Goal: Task Accomplishment & Management: Complete application form

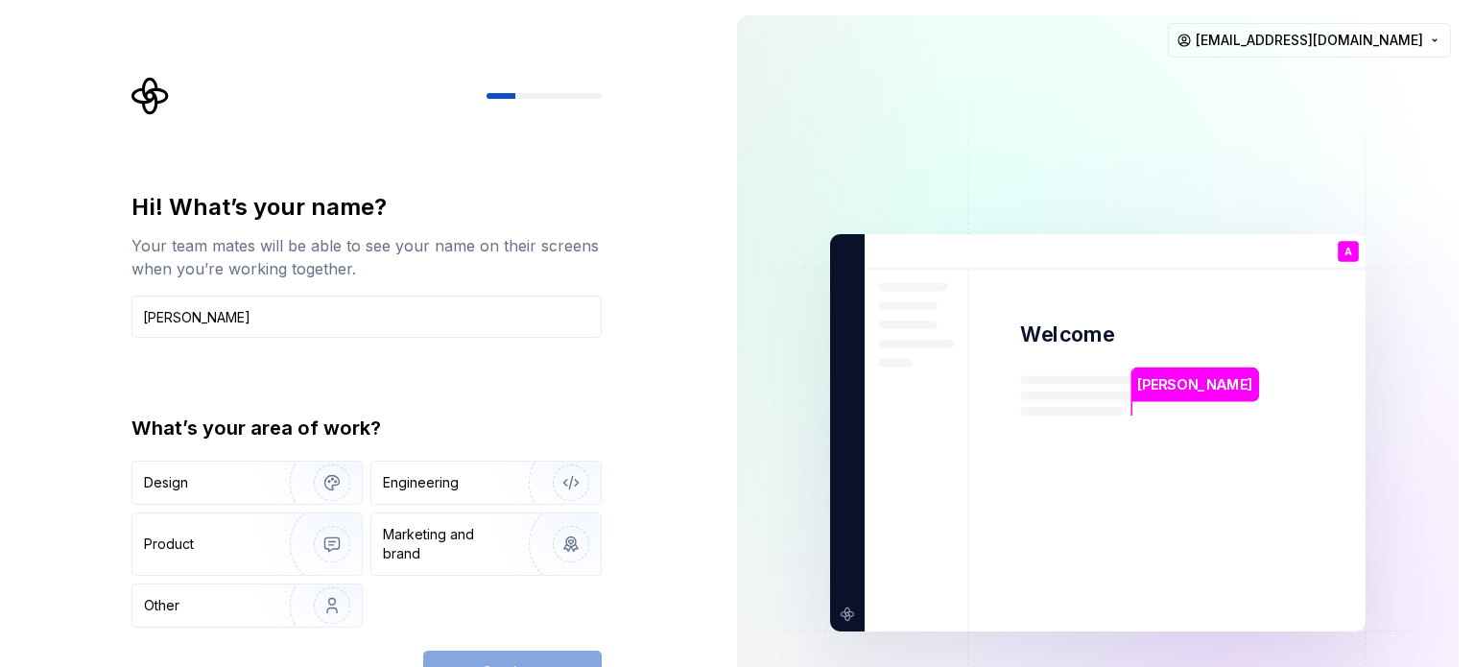
type input "Ali"
click at [661, 354] on div "Hi! What’s your name? Your team mates will be able to see your name on their sc…" at bounding box center [361, 433] width 722 height 866
click at [446, 487] on div "Engineering" at bounding box center [421, 482] width 76 height 19
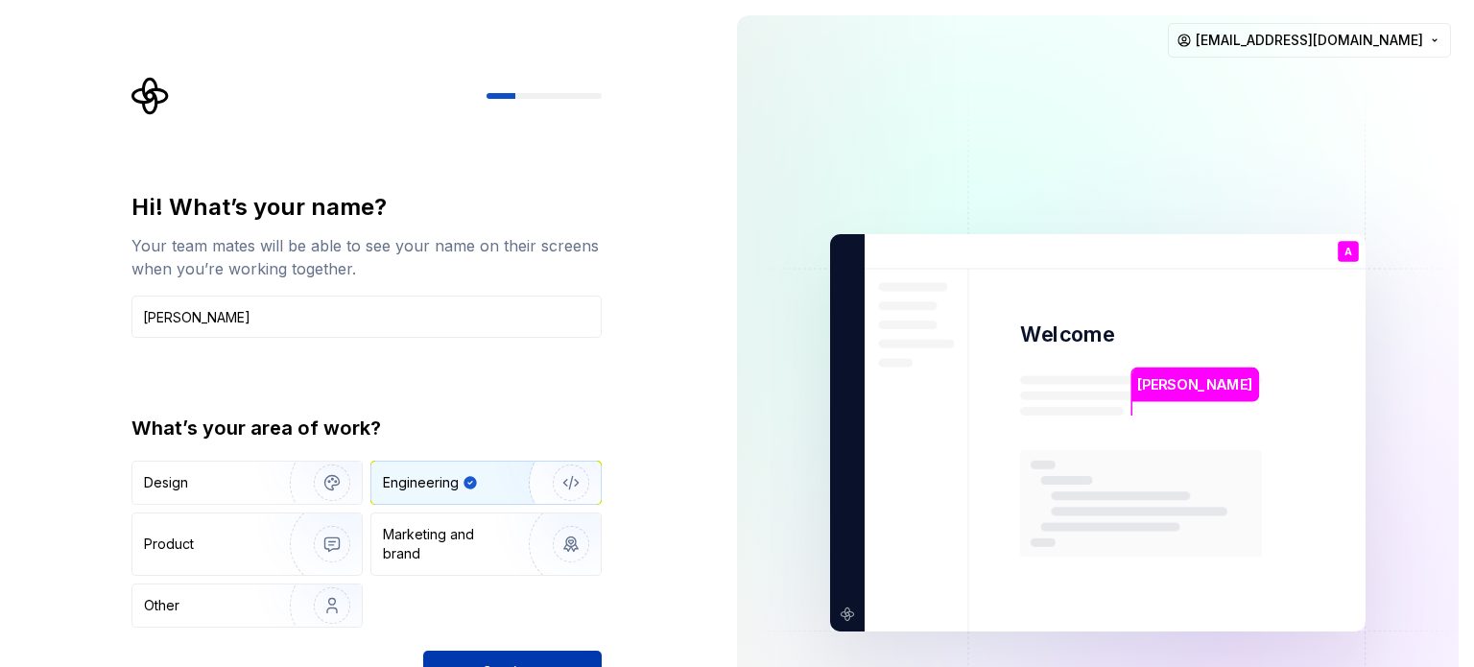
click at [510, 659] on button "Continue" at bounding box center [512, 672] width 178 height 42
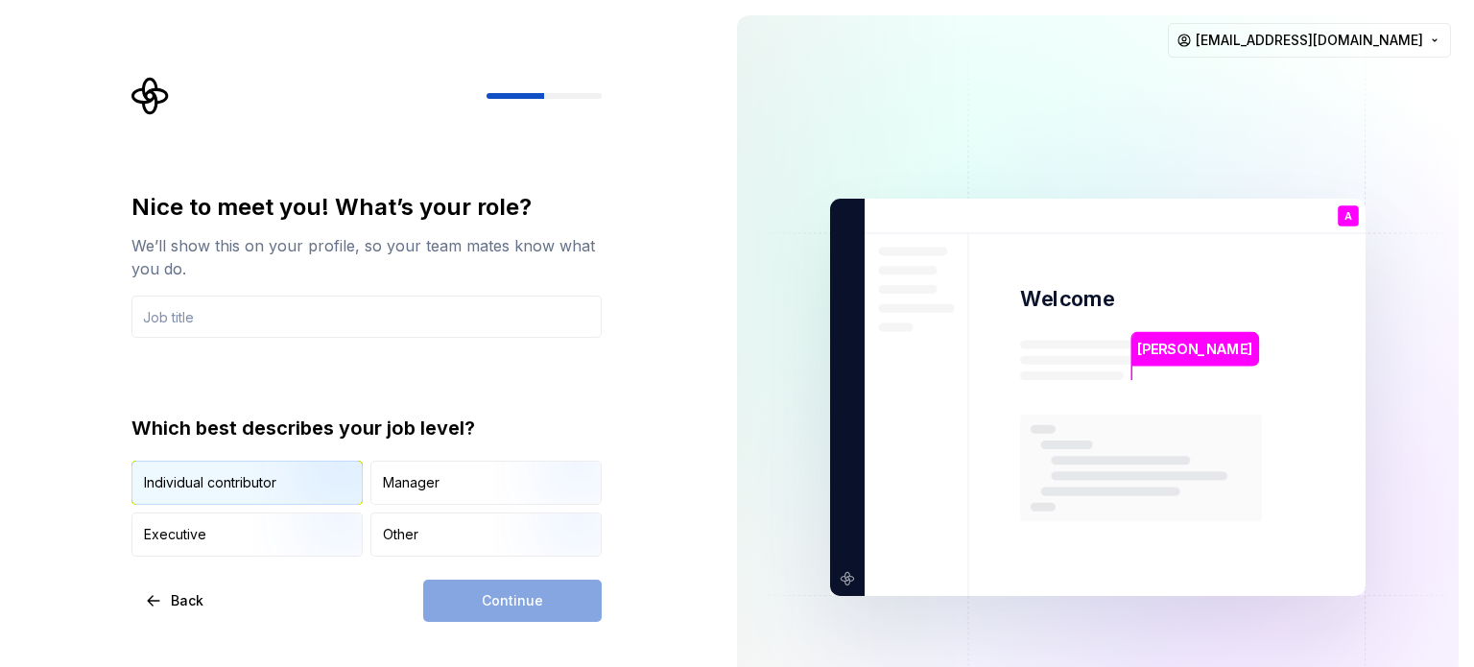
click at [238, 492] on div "Individual contributor" at bounding box center [246, 483] width 229 height 42
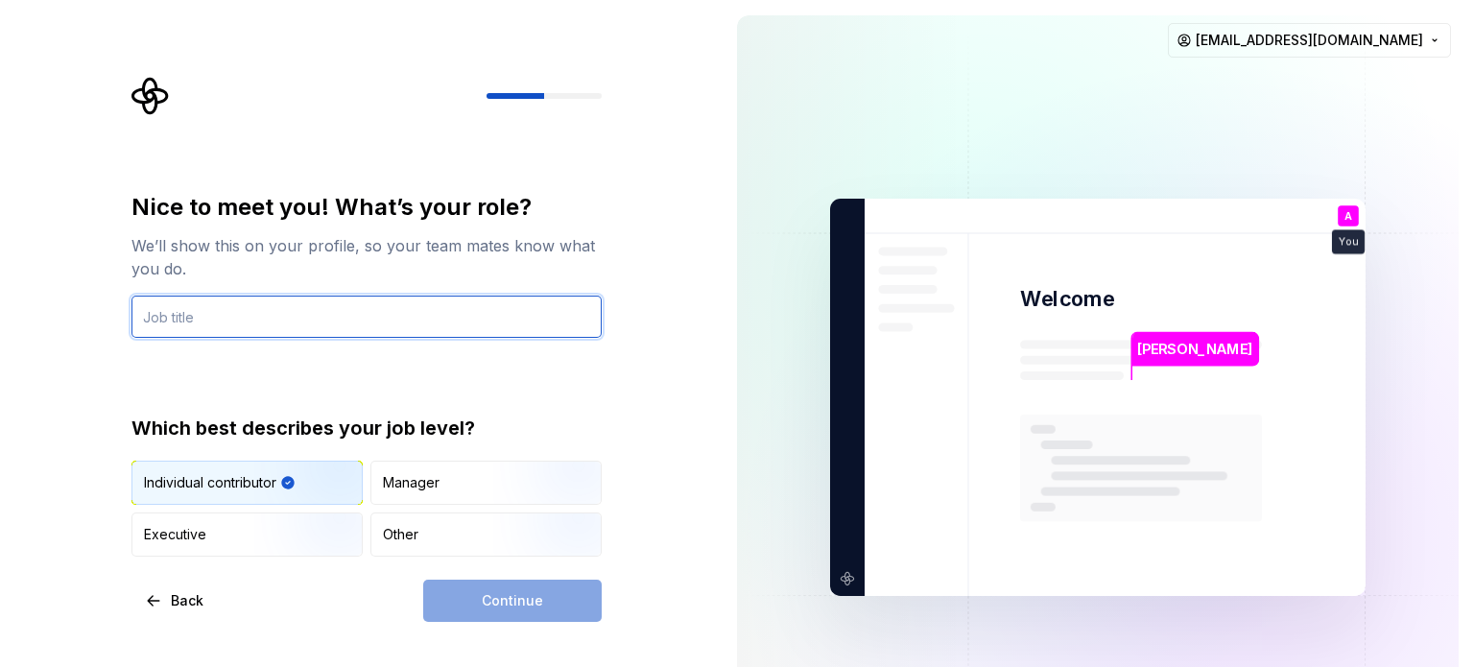
click at [220, 320] on input "text" at bounding box center [366, 317] width 470 height 42
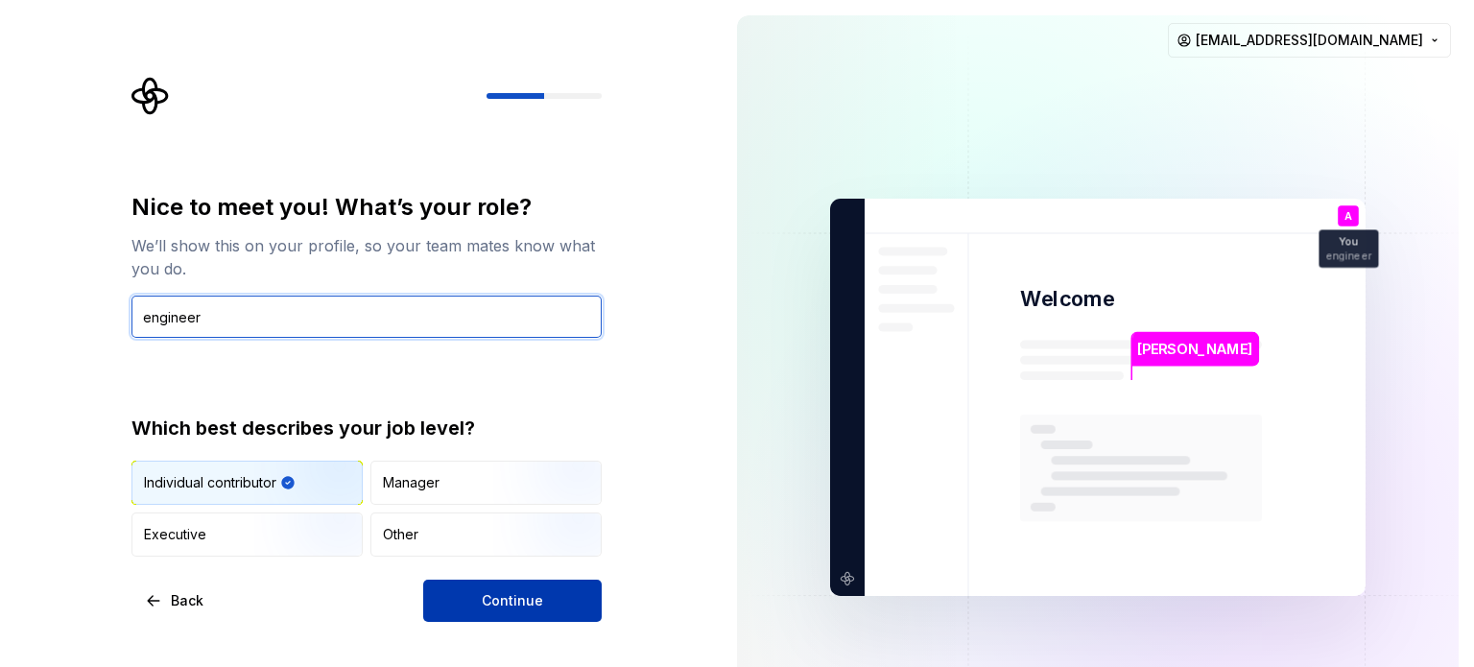
type input "engineer"
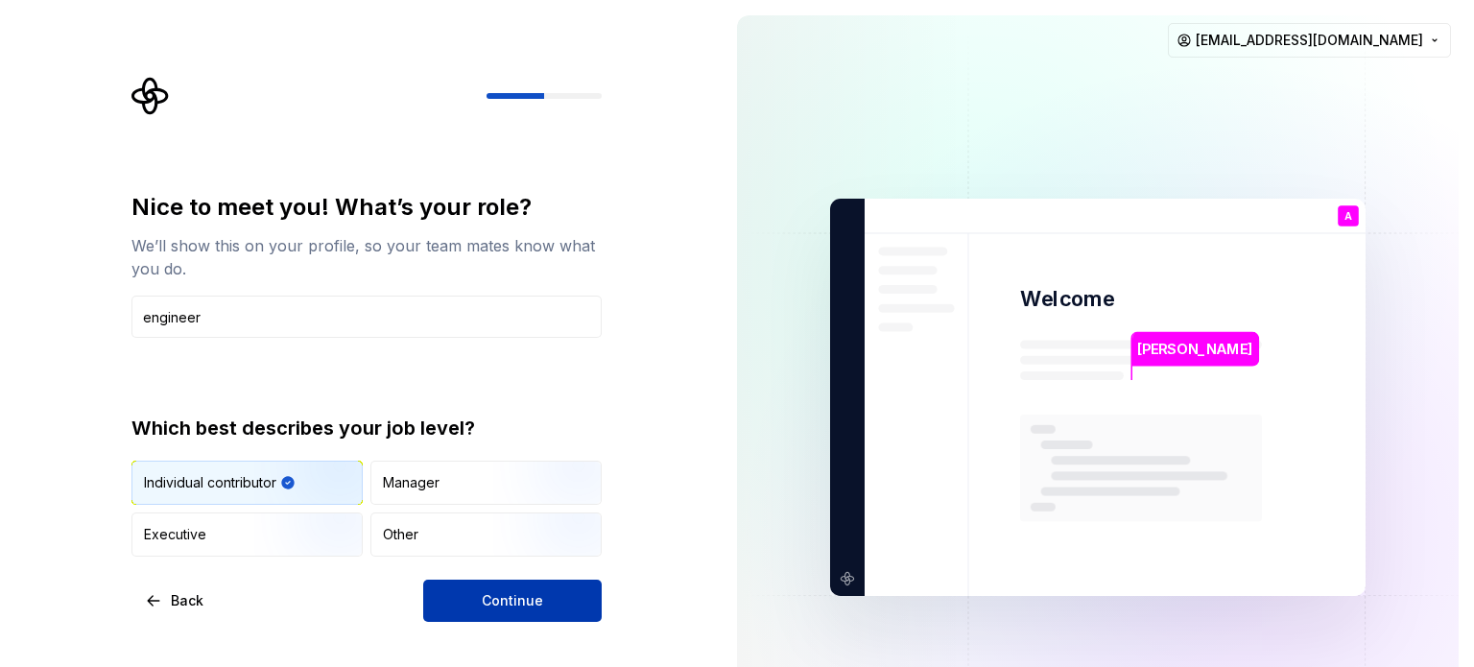
click at [538, 605] on span "Continue" at bounding box center [512, 600] width 61 height 19
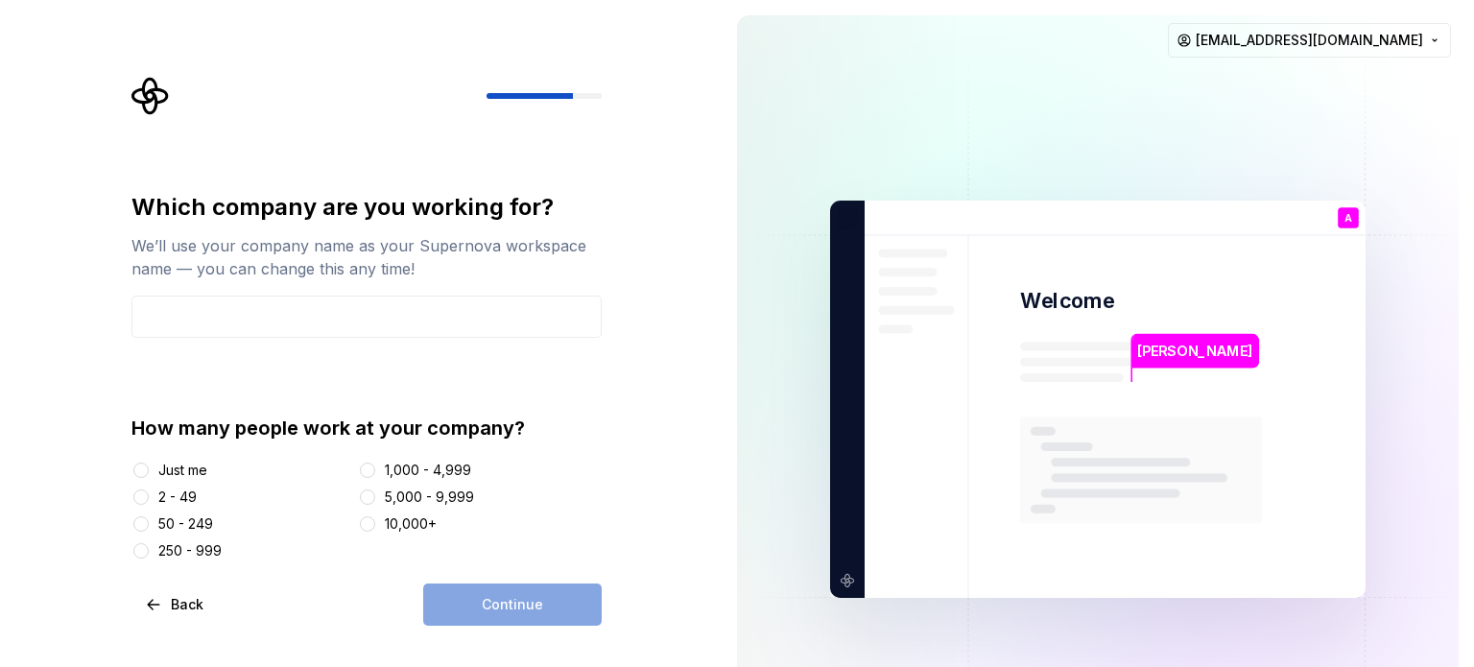
click at [177, 471] on div "Just me" at bounding box center [182, 470] width 49 height 19
click at [149, 471] on button "Just me" at bounding box center [140, 470] width 15 height 15
click at [558, 598] on button "Continue" at bounding box center [512, 604] width 178 height 42
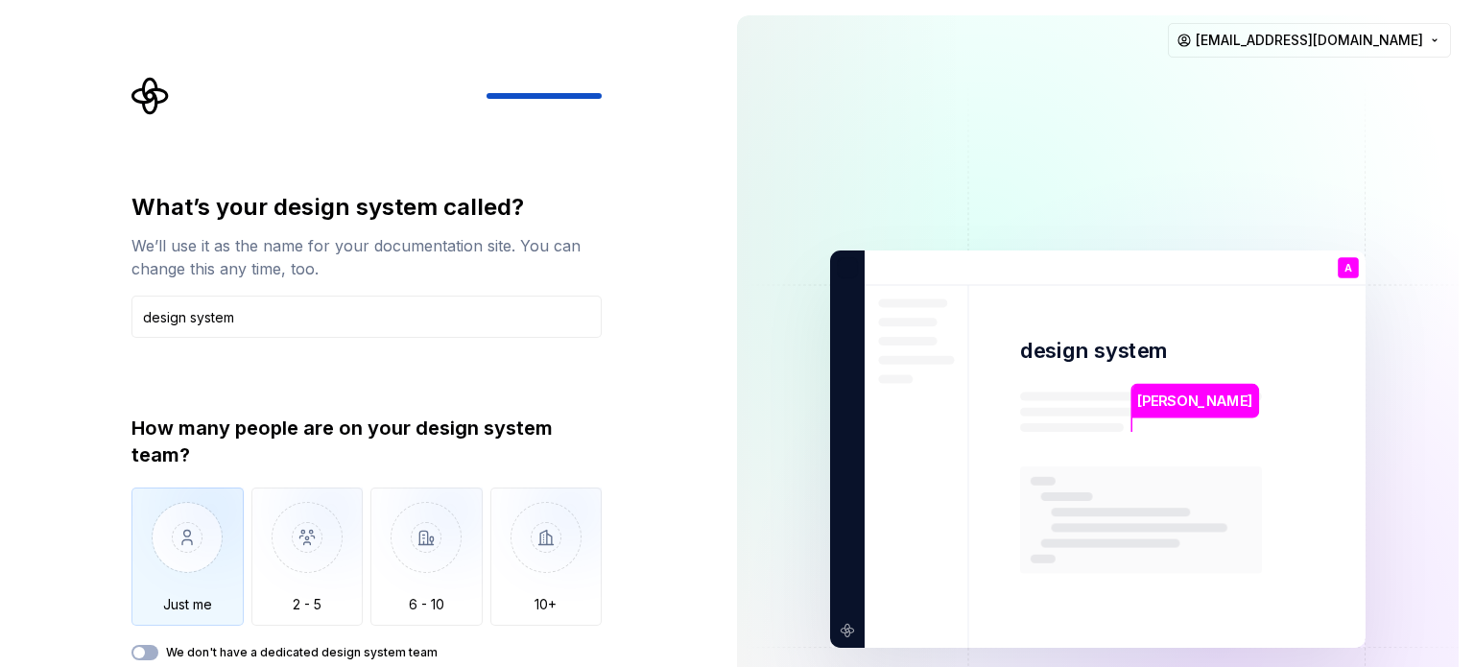
type input "design system"
click at [190, 529] on img "button" at bounding box center [187, 551] width 112 height 129
click at [1030, 107] on img at bounding box center [1097, 449] width 777 height 907
click at [697, 433] on div "What’s your design system called? We’ll use it as the name for your documentati…" at bounding box center [361, 449] width 722 height 898
type button "Only one person"
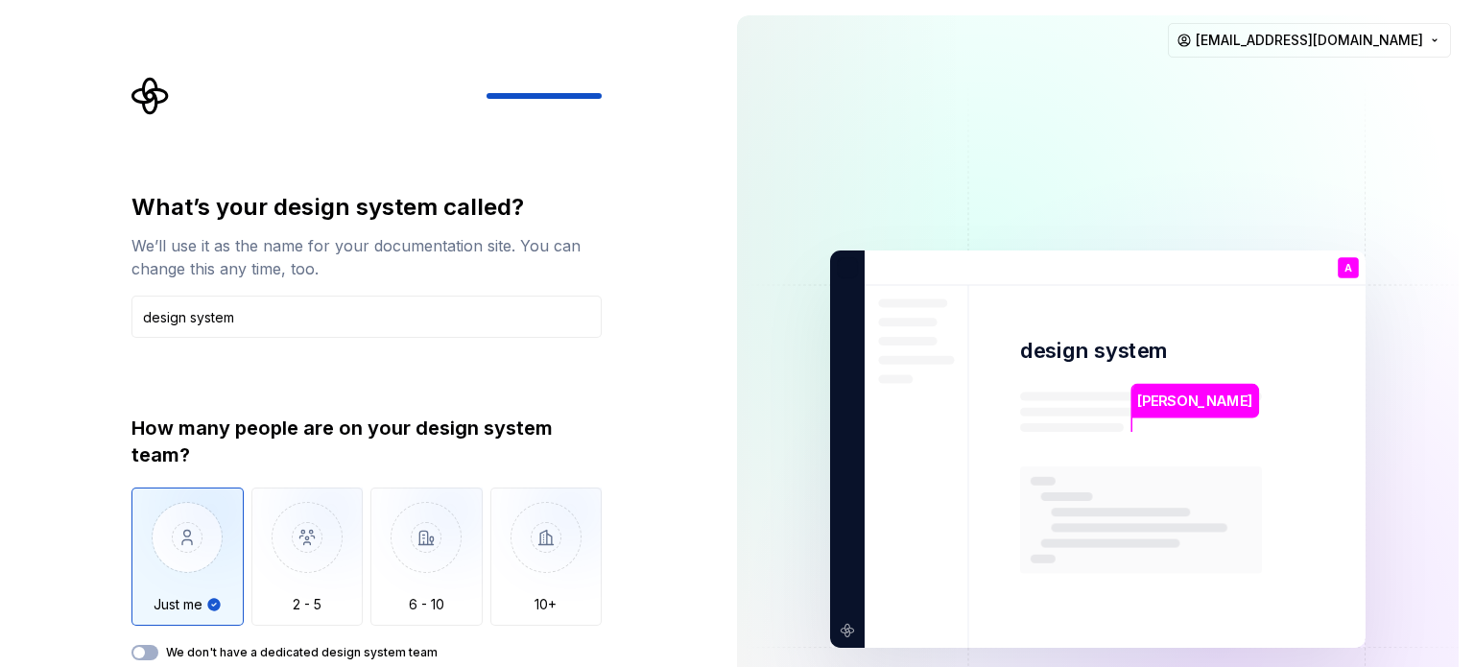
type button "on"
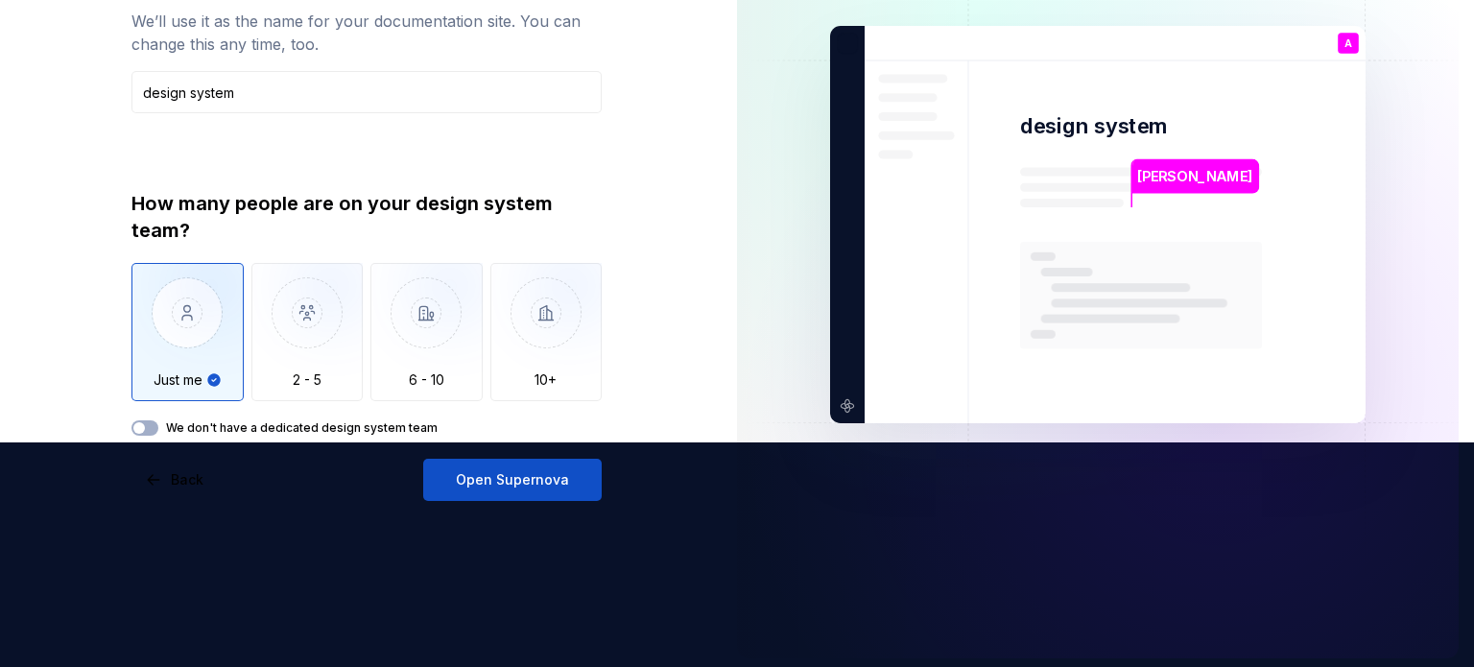
scroll to position [230, 0]
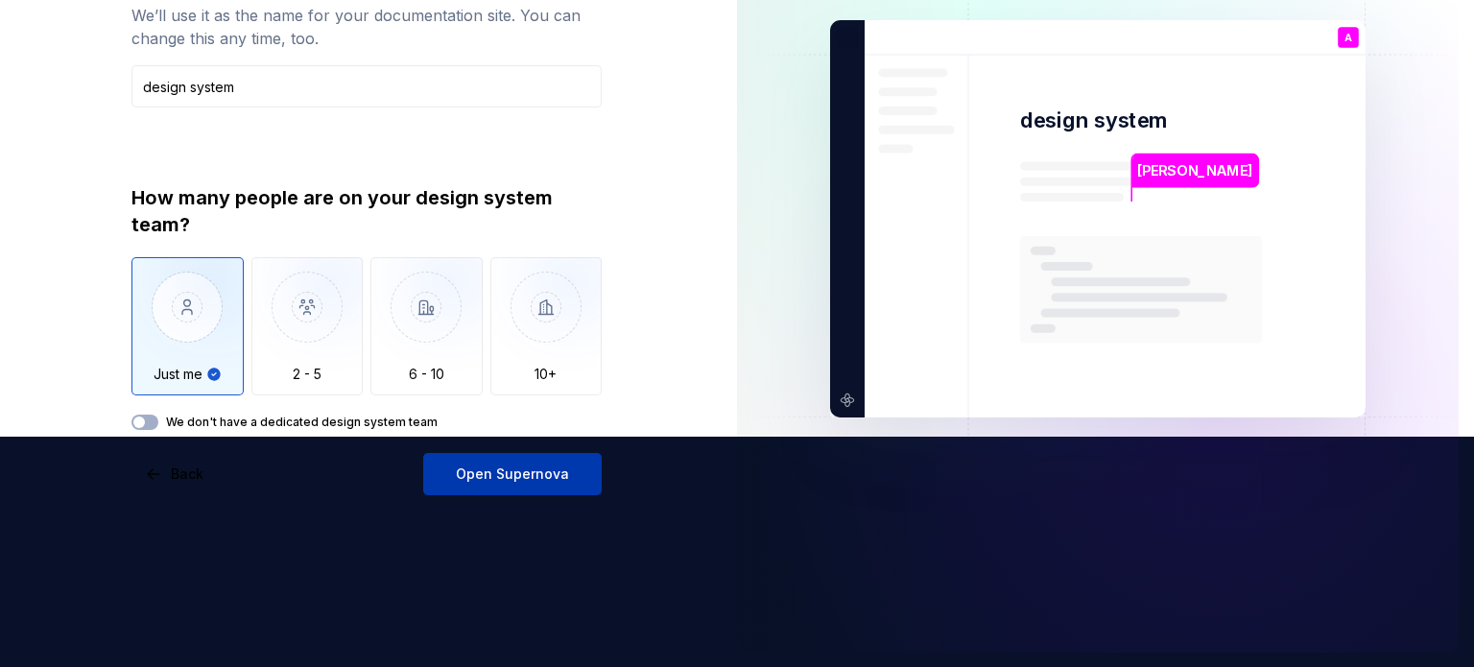
click at [529, 475] on span "Open Supernova" at bounding box center [512, 473] width 113 height 19
